Goal: Check status: Check status

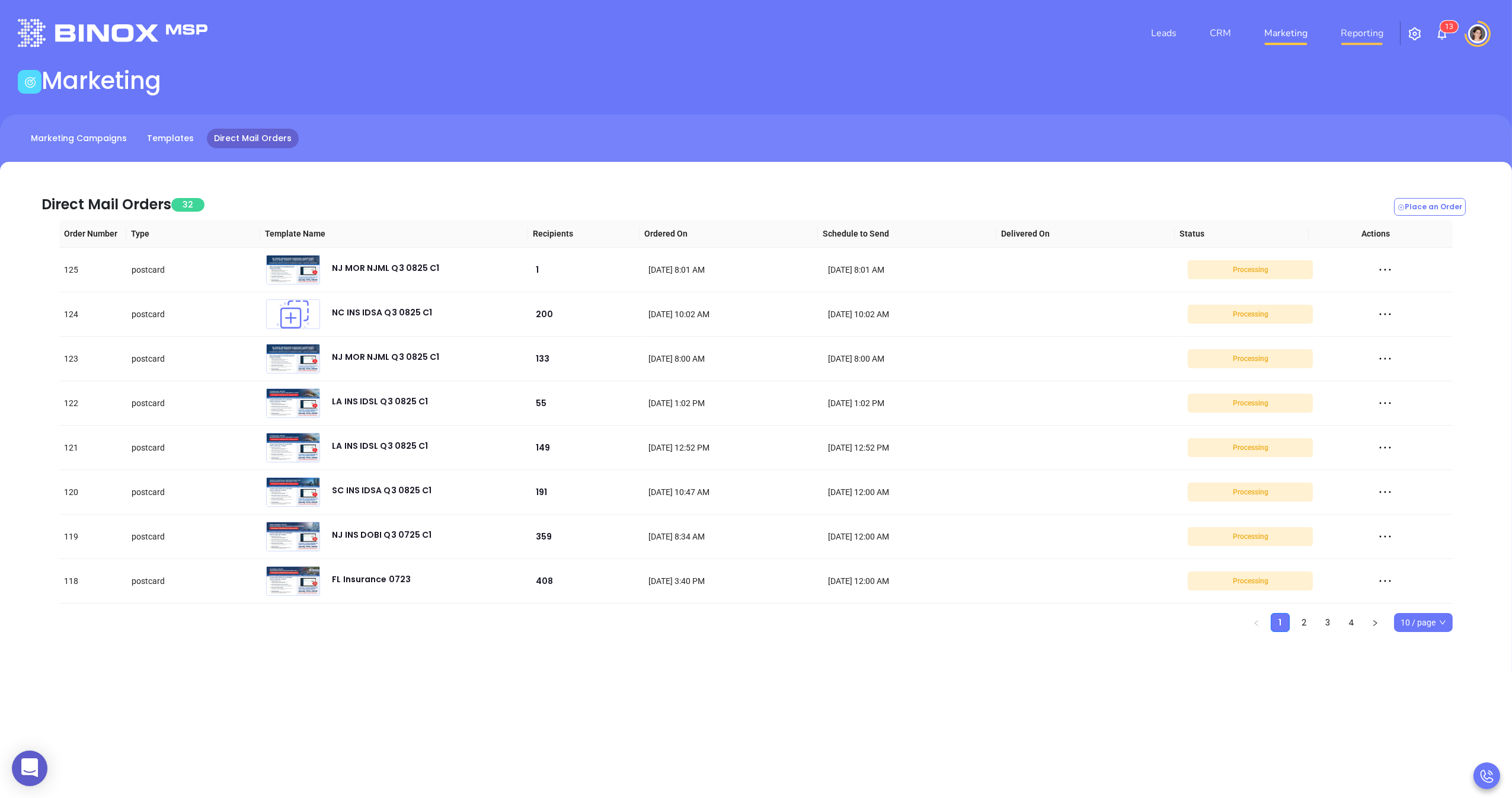
click at [1338, 34] on link "Reporting" at bounding box center [1362, 33] width 52 height 23
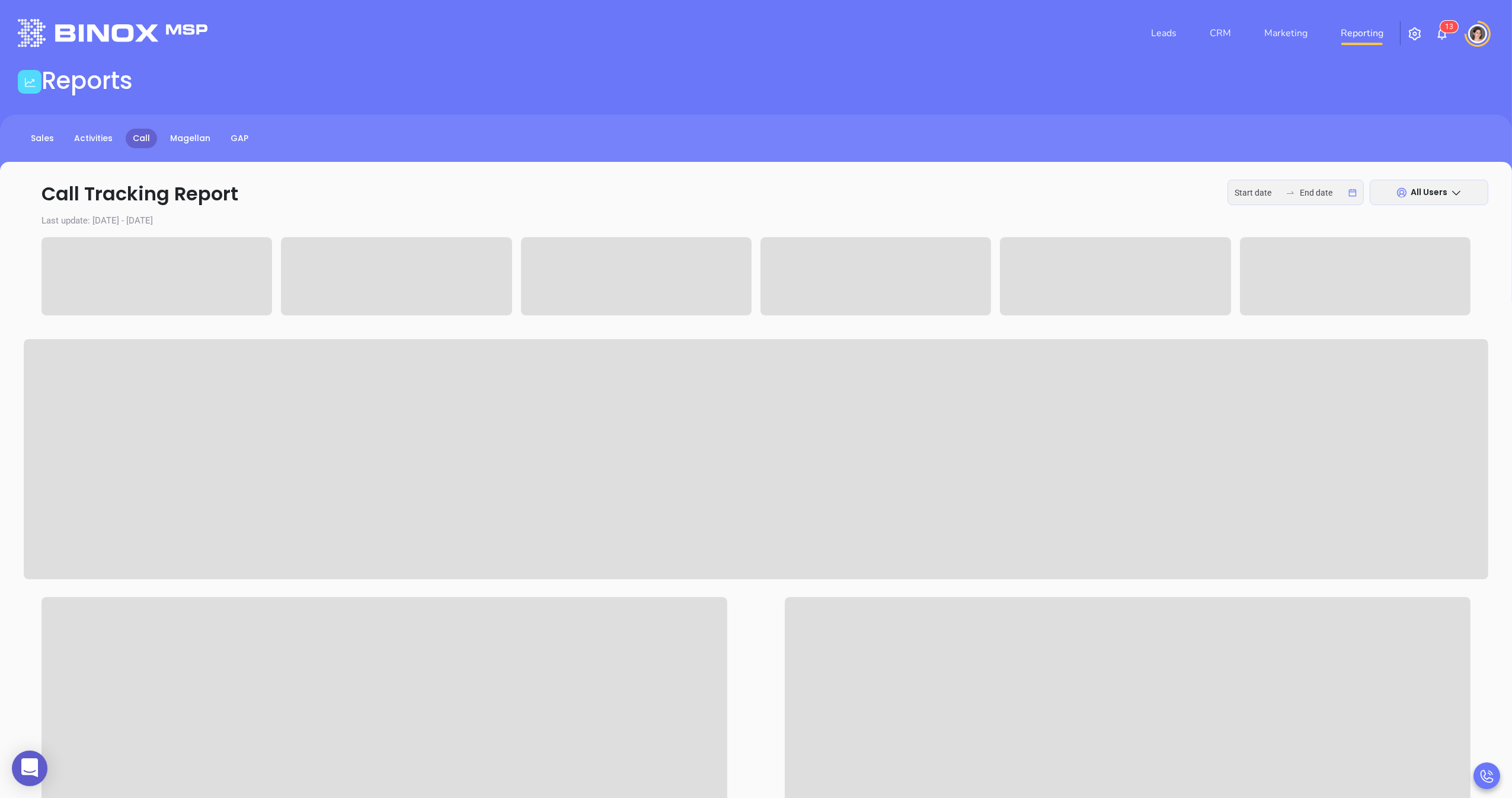
type input "[DATE]"
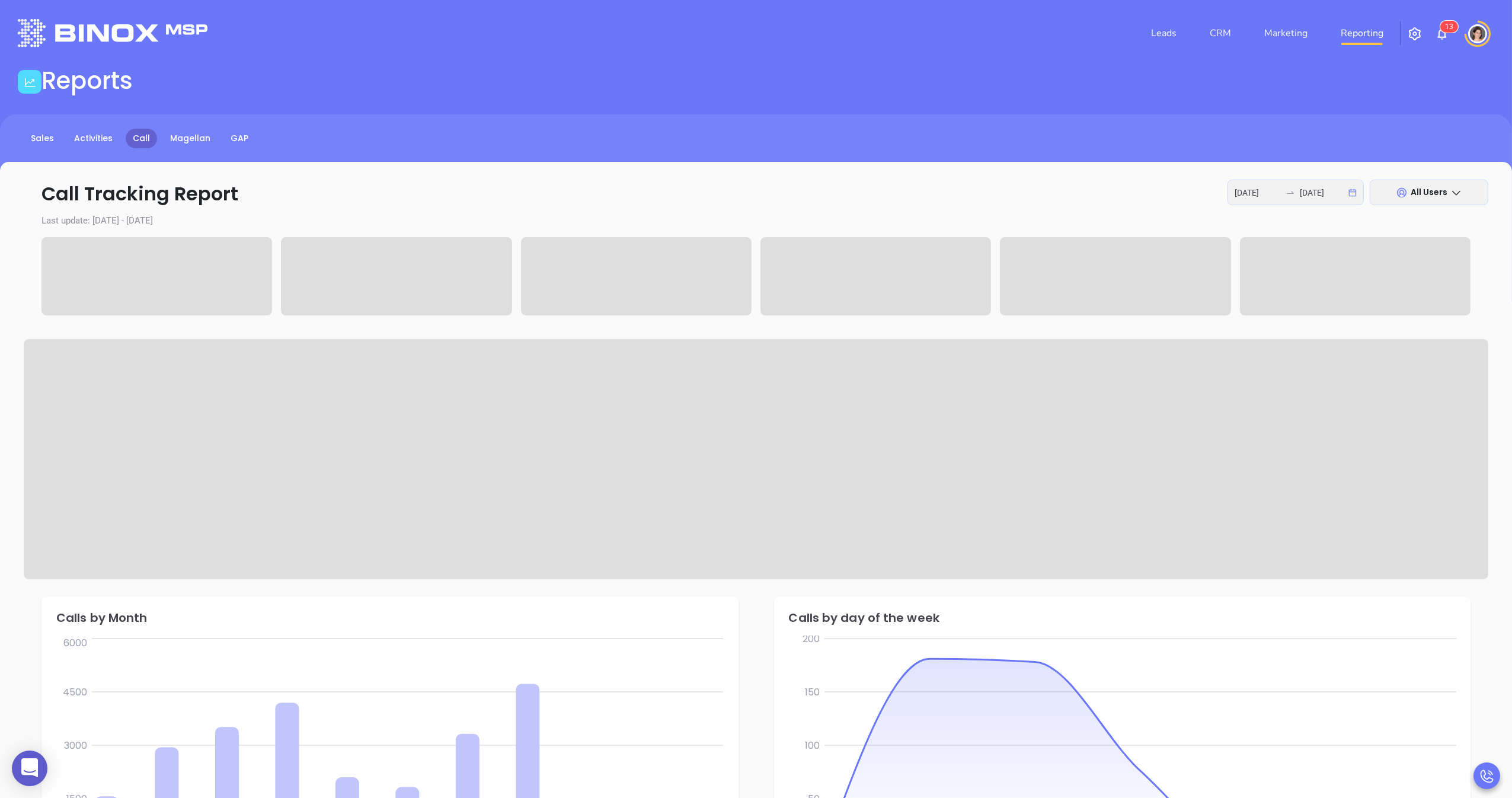
click at [1313, 202] on div "[DATE] [DATE]" at bounding box center [1296, 192] width 136 height 26
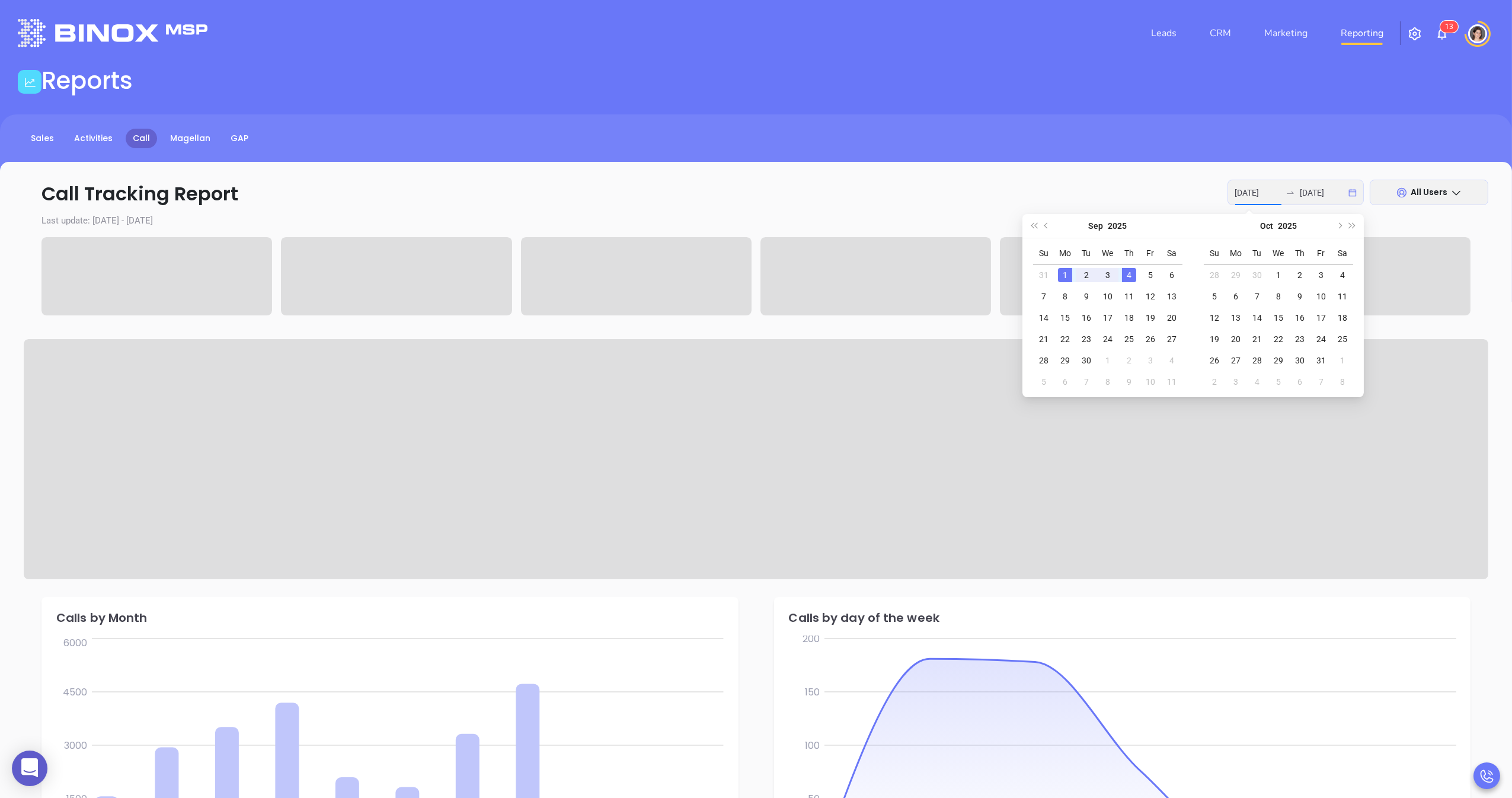
click at [1420, 196] on span "All Users" at bounding box center [1429, 192] width 37 height 12
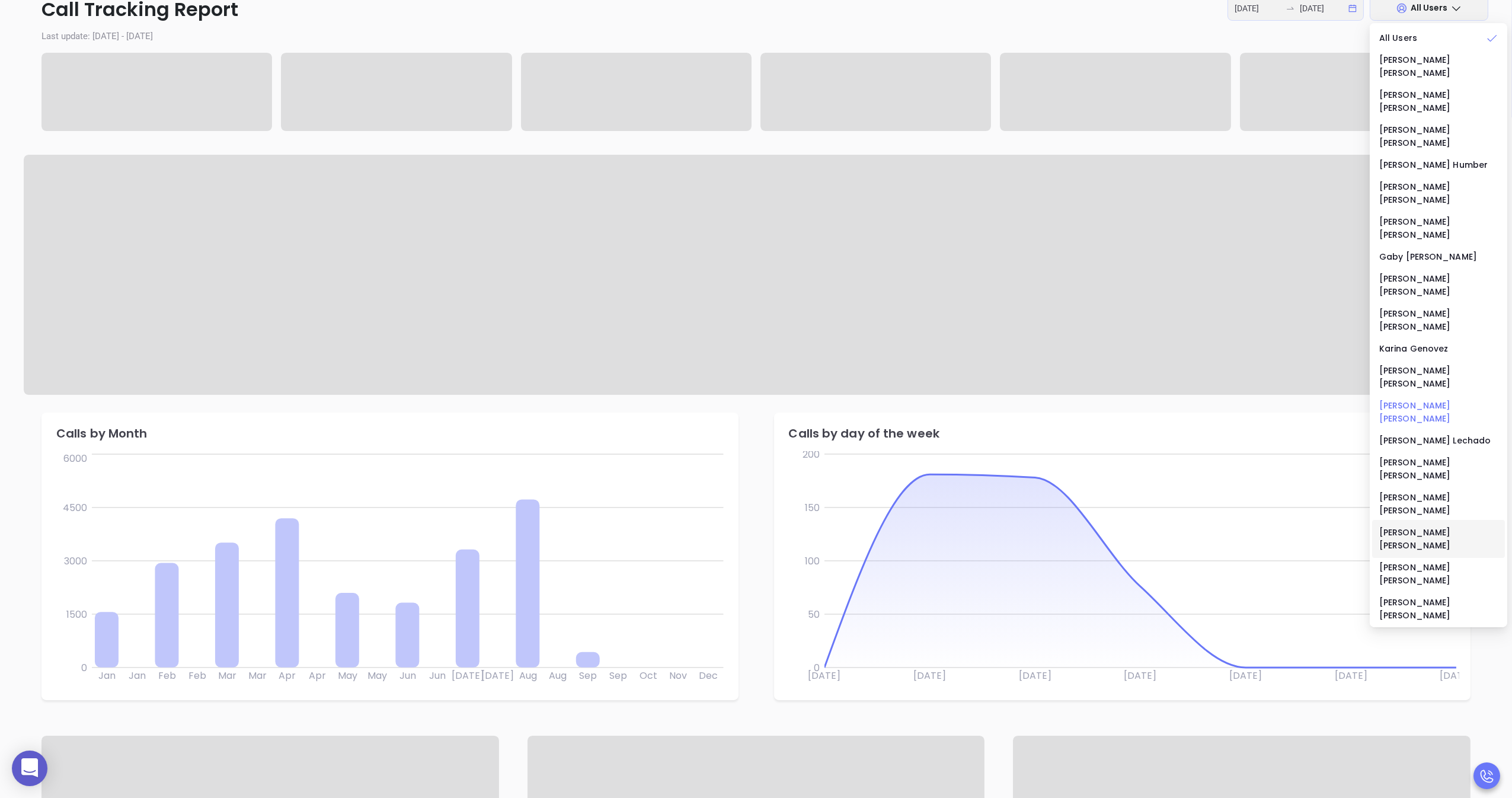
scroll to position [174, 0]
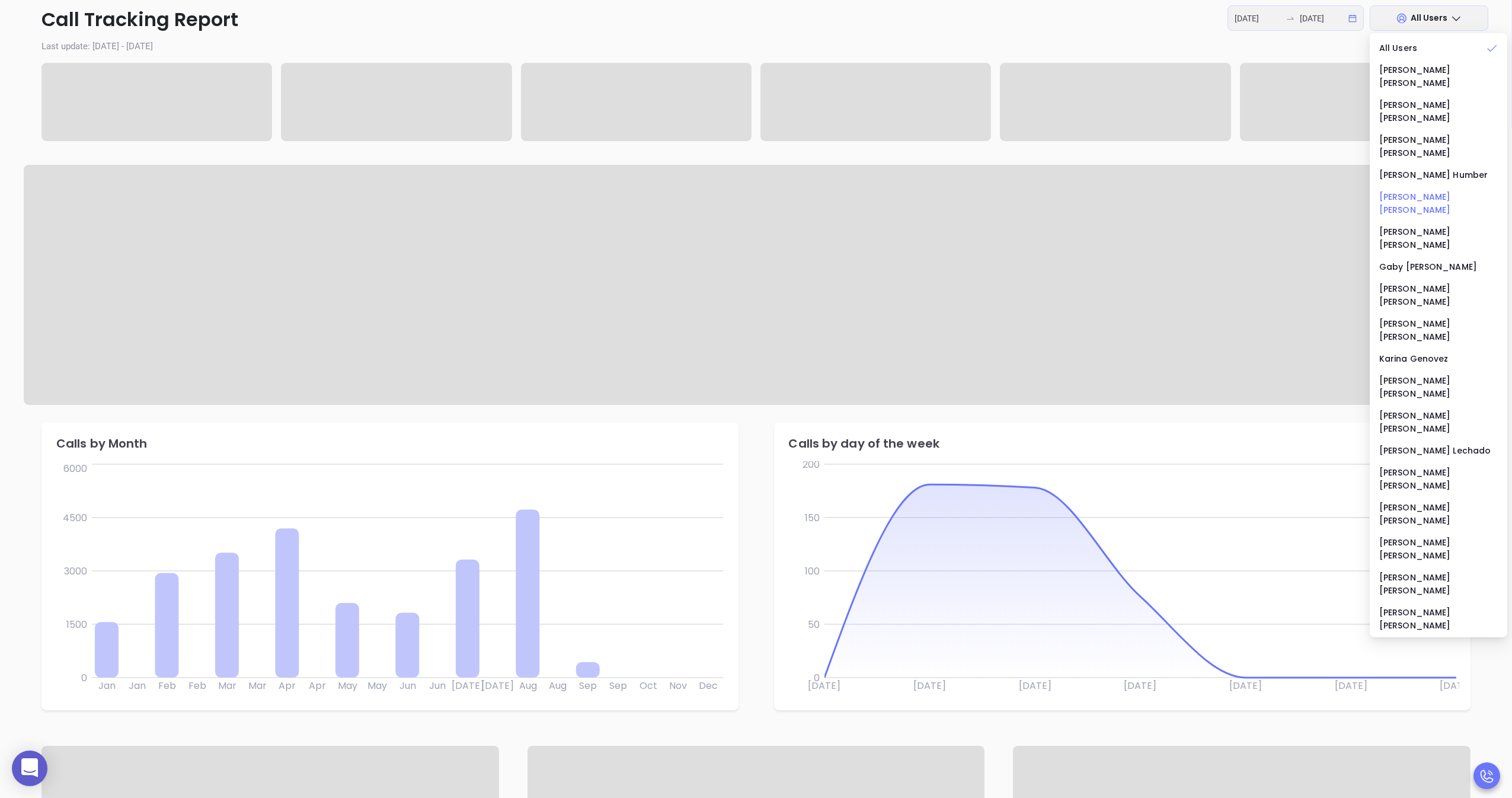
click at [1433, 191] on div "[PERSON_NAME]" at bounding box center [1438, 204] width 118 height 26
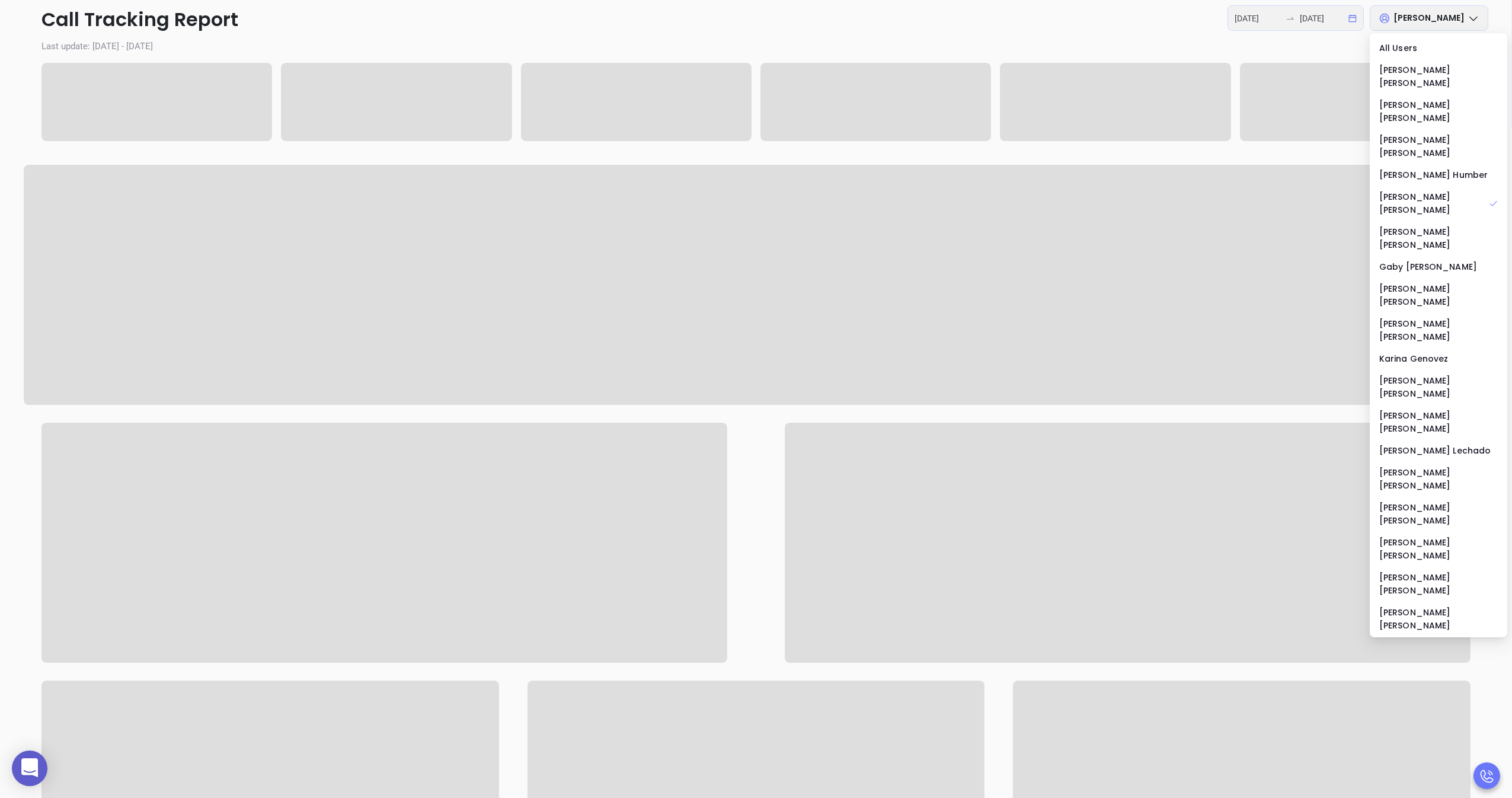
click at [1164, 48] on p "Last update: [DATE] - [DATE]" at bounding box center [756, 47] width 1465 height 14
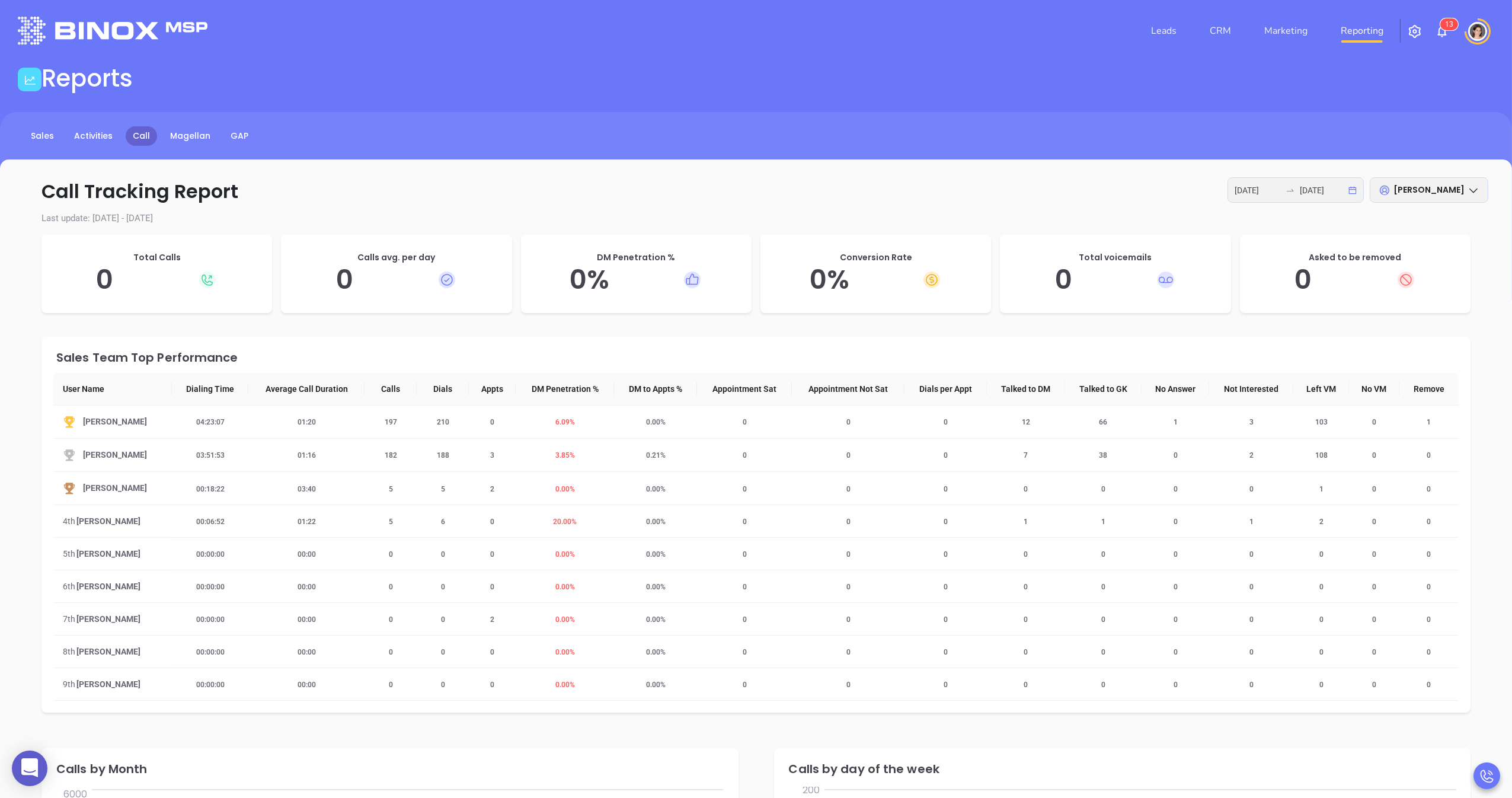
scroll to position [0, 0]
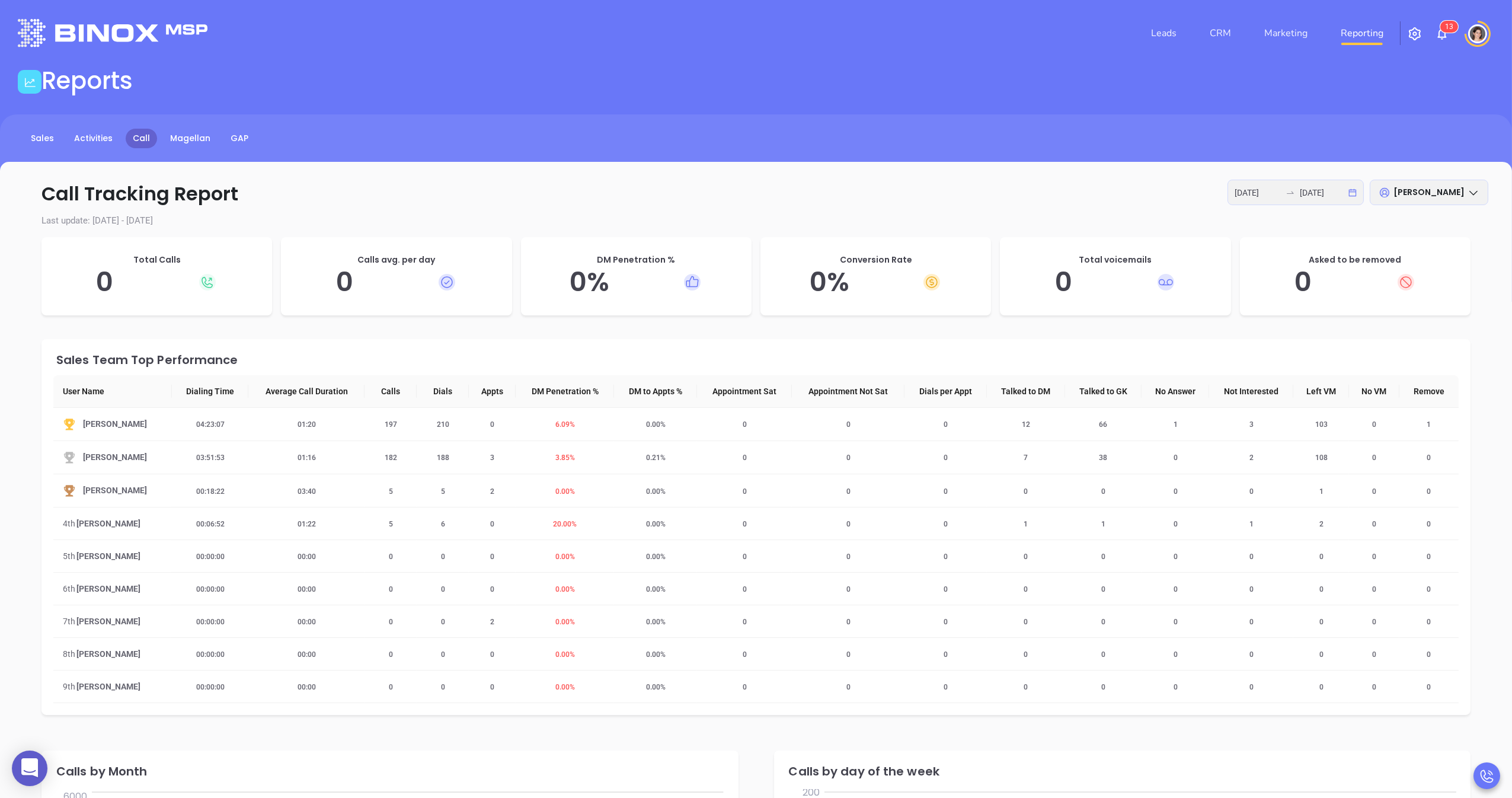
click at [1284, 194] on div at bounding box center [1290, 192] width 19 height 9
click at [1050, 226] on button "Previous month (PageUp)" at bounding box center [1046, 225] width 13 height 23
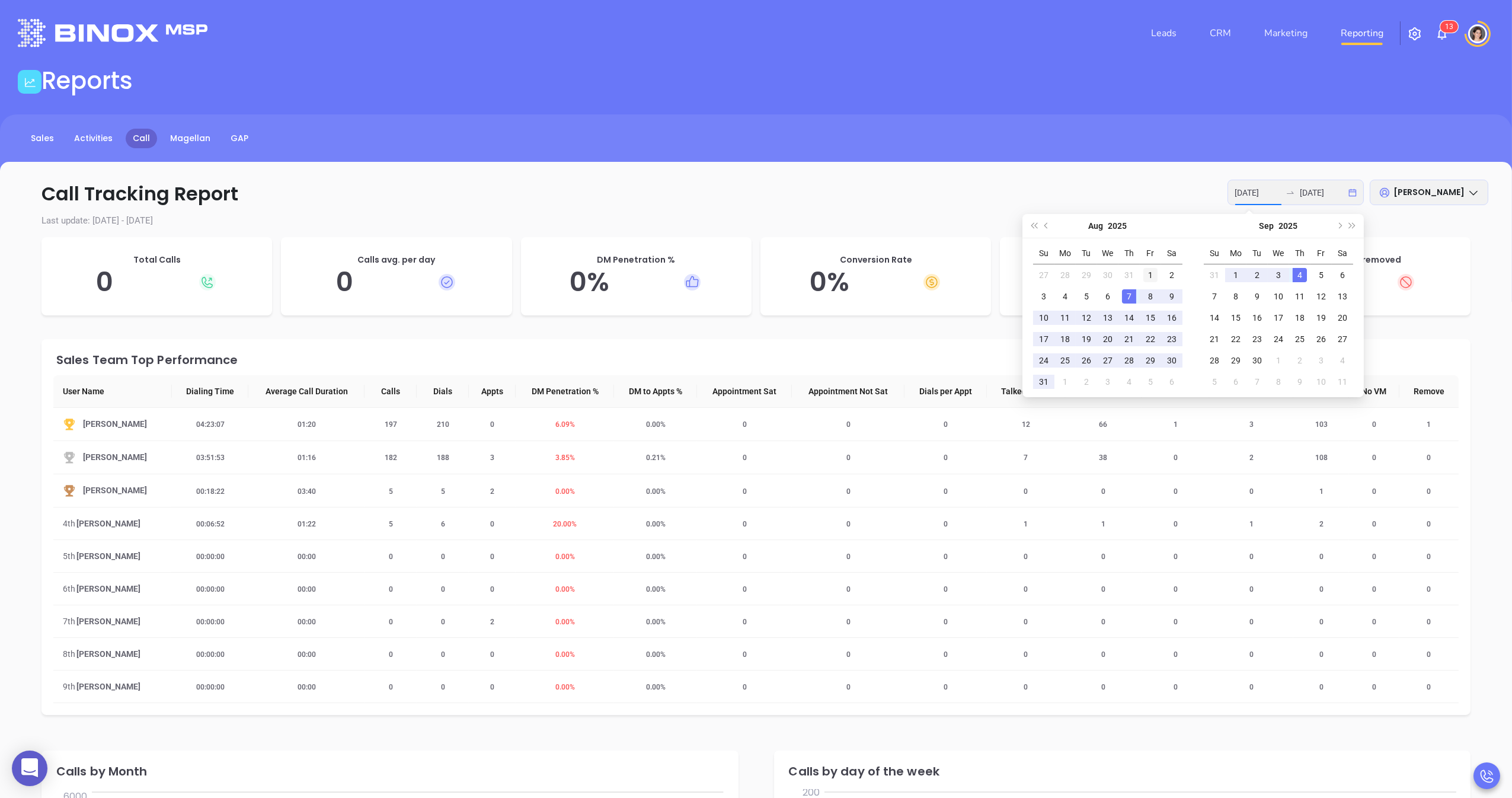
type input "[DATE]"
click at [1146, 277] on div "1" at bounding box center [1151, 275] width 14 height 14
type input "[DATE]"
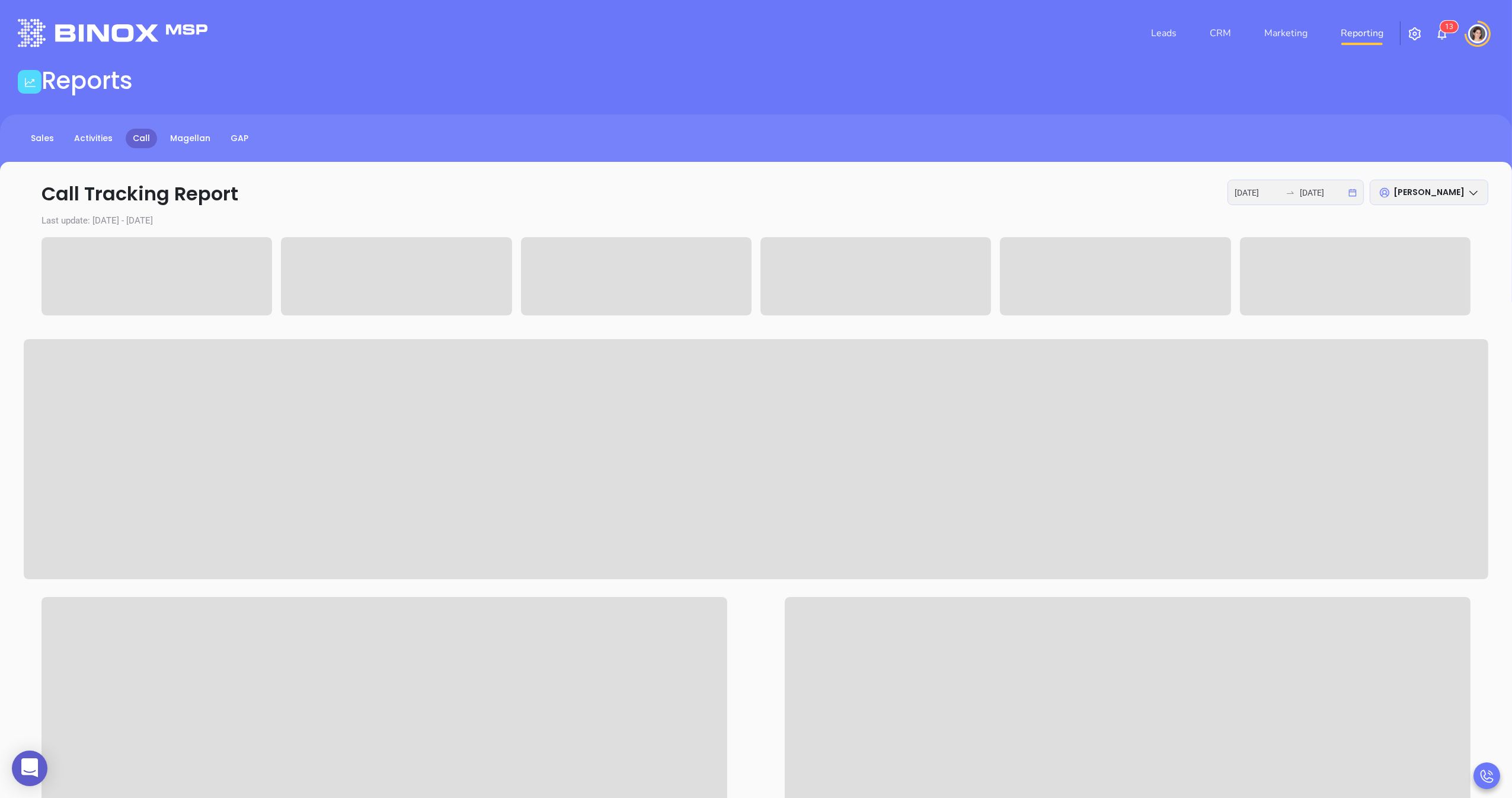
click at [1044, 211] on div "Call Tracking Report [DATE] [DATE] [PERSON_NAME] Last update: [DATE] - [DATE]" at bounding box center [756, 650] width 1512 height 975
